Goal: Task Accomplishment & Management: Complete application form

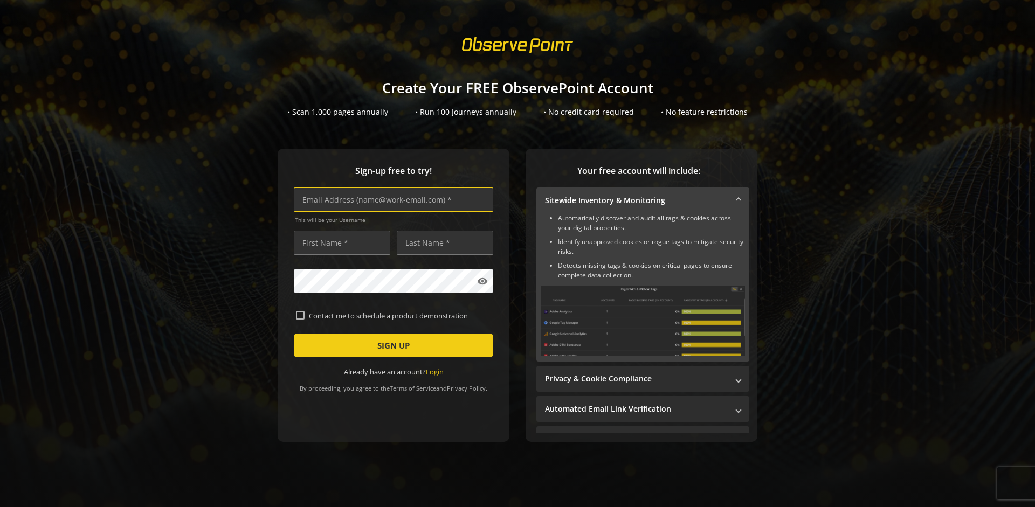
click at [391, 200] on input "text" at bounding box center [394, 200] width 200 height 24
type input "[EMAIL_ADDRESS][DOMAIN_NAME]"
click at [339, 243] on input "text" at bounding box center [342, 243] width 97 height 24
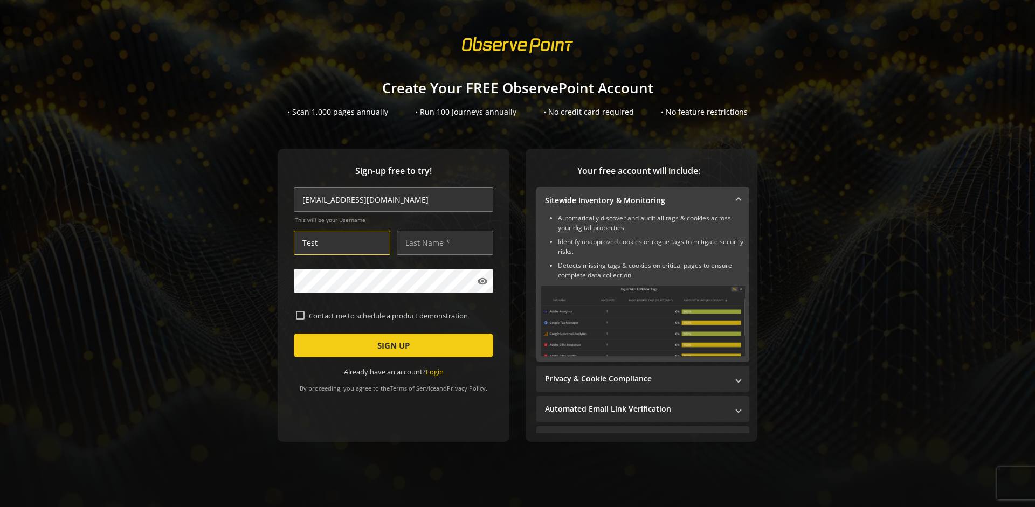
type input "Test"
click at [442, 243] on input "text" at bounding box center [445, 243] width 97 height 24
type input "Test"
click at [391, 346] on span "SIGN UP" at bounding box center [393, 345] width 32 height 19
